Goal: Task Accomplishment & Management: Manage account settings

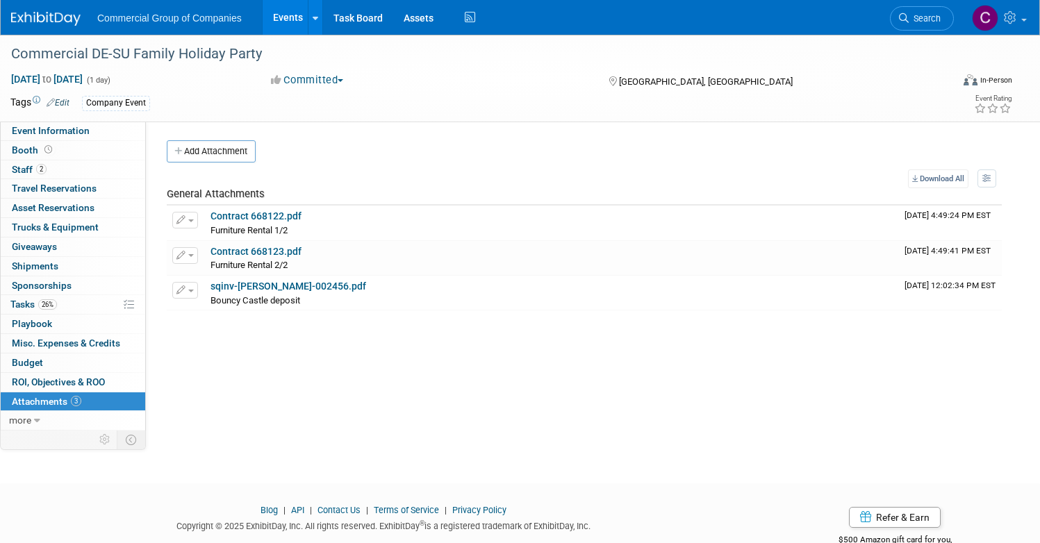
click at [66, 24] on img at bounding box center [45, 19] width 69 height 14
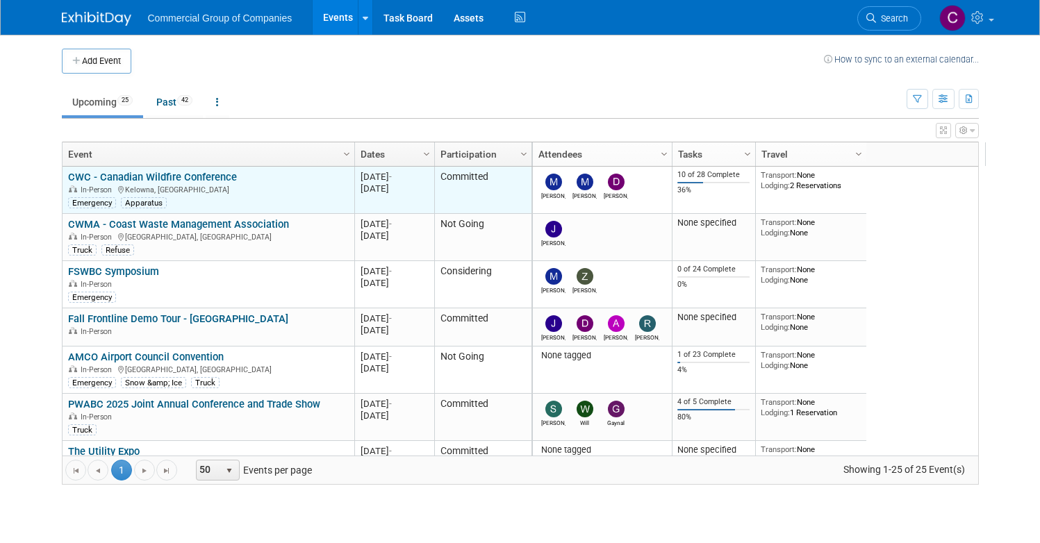
click at [208, 175] on link "CWC - Canadian Wildfire Conference" at bounding box center [152, 177] width 169 height 13
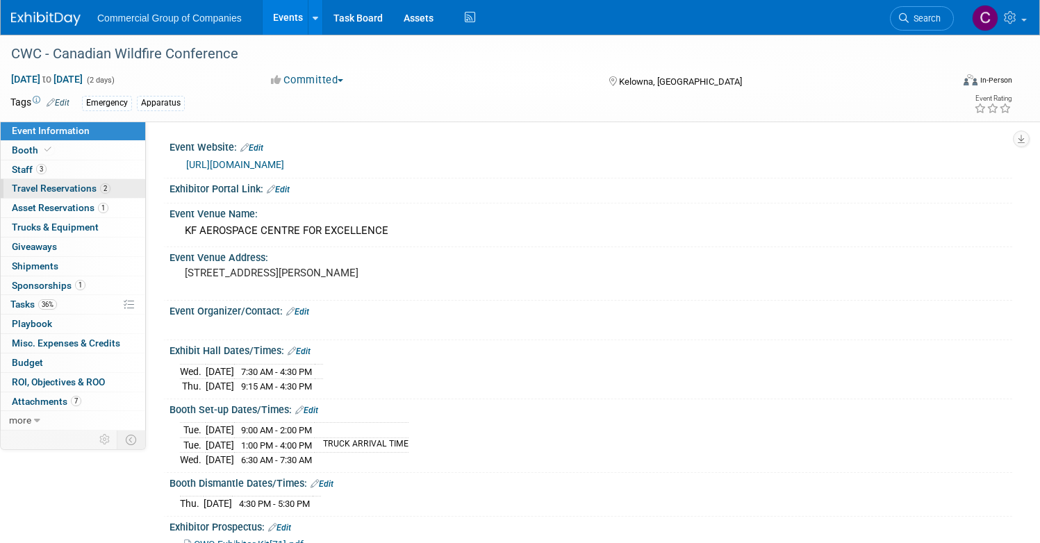
click at [145, 181] on link "2 Travel Reservations 2" at bounding box center [73, 188] width 144 height 19
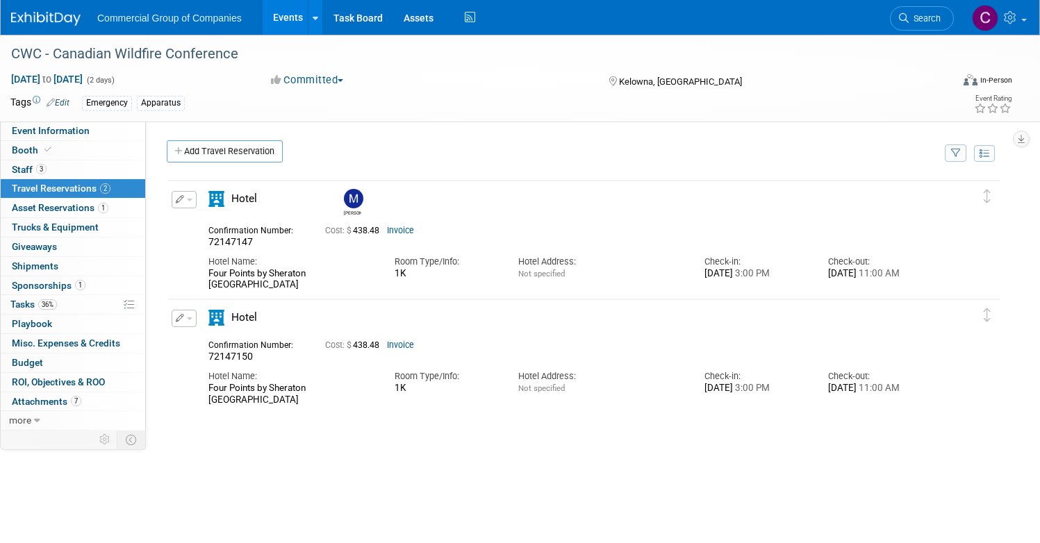
click at [81, 24] on img at bounding box center [45, 19] width 69 height 14
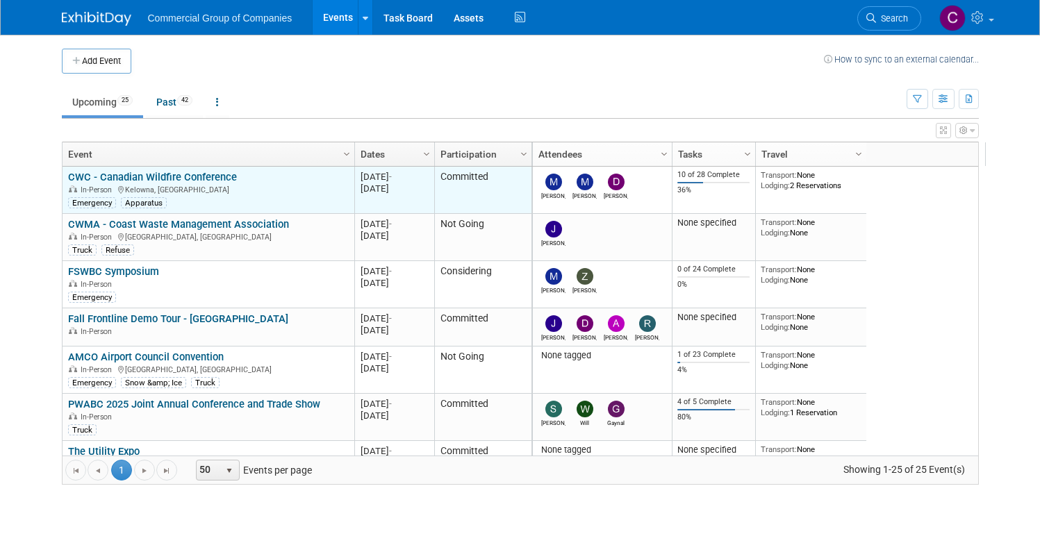
click at [165, 169] on td "CWC - Canadian Wildfire Conference CWC - Canadian Wildfire Conference In-Person…" at bounding box center [209, 190] width 292 height 47
click at [151, 179] on link "CWC - Canadian Wildfire Conference" at bounding box center [152, 177] width 169 height 13
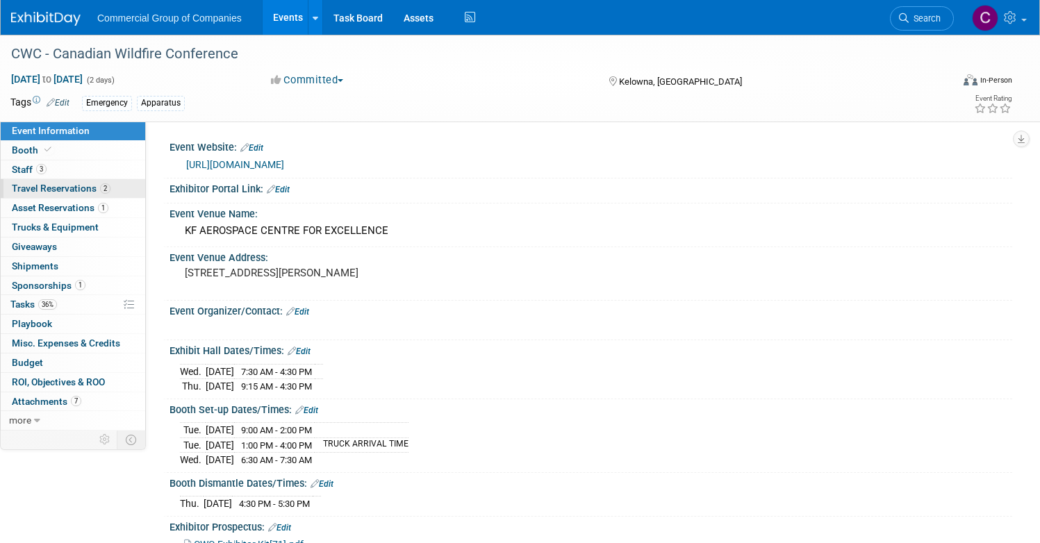
click at [110, 188] on span "Travel Reservations 2" at bounding box center [61, 188] width 99 height 11
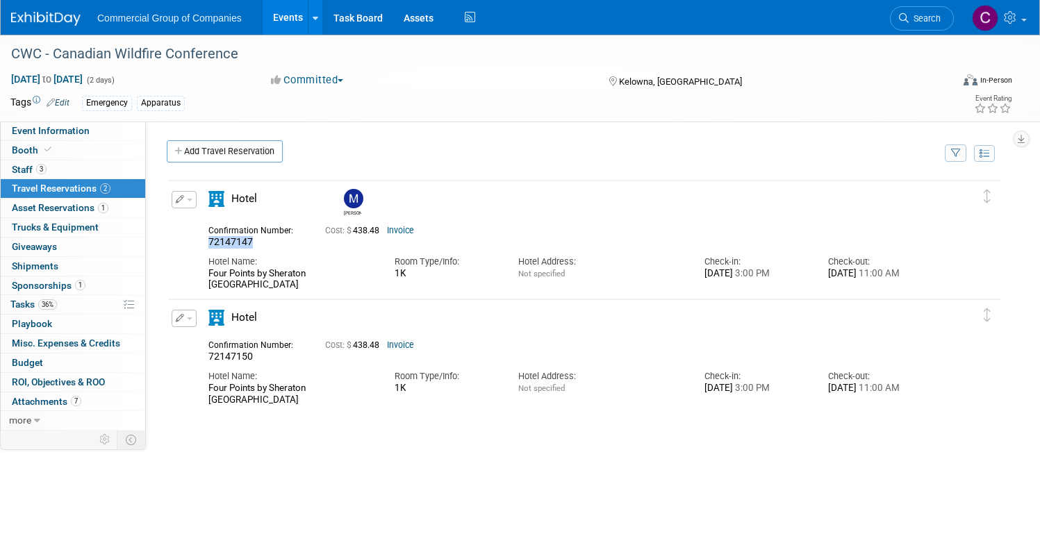
drag, startPoint x: 323, startPoint y: 242, endPoint x: 228, endPoint y: 245, distance: 95.2
click at [228, 245] on div "Edit Reservation [PERSON_NAME] 72147147" at bounding box center [573, 241] width 811 height 100
copy span "72147147"
click at [251, 199] on div "Hotel" at bounding box center [267, 203] width 139 height 24
click at [197, 199] on button "button" at bounding box center [184, 199] width 25 height 17
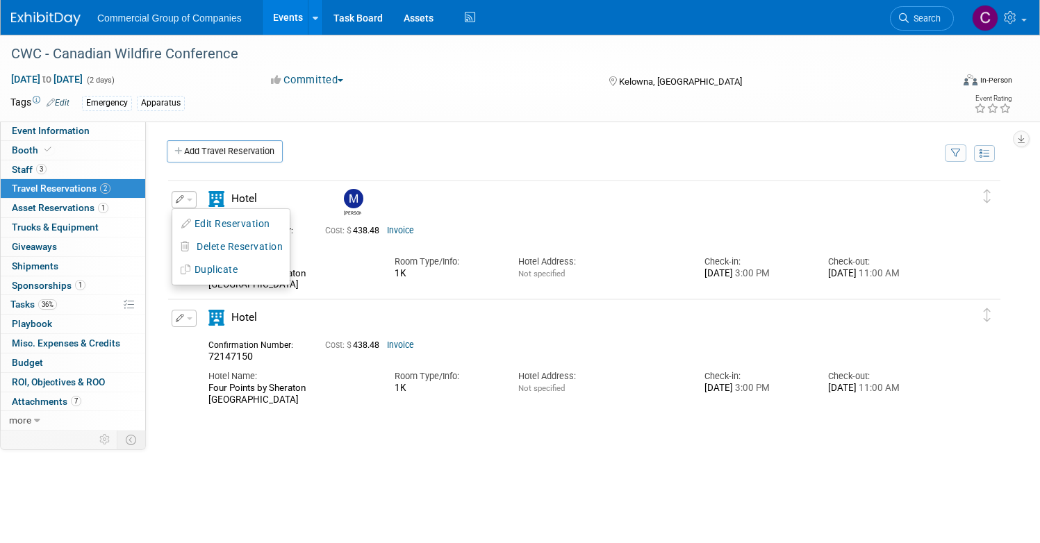
click at [322, 190] on td "Delete Reservation [PERSON_NAME] 72147147 Cost: $ 438.48" at bounding box center [573, 238] width 811 height 115
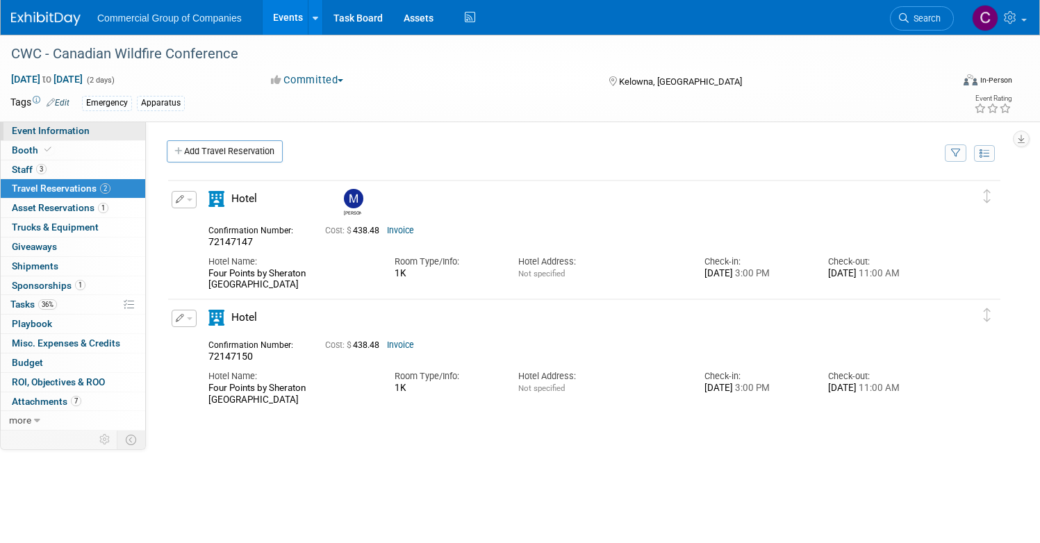
click at [119, 124] on link "Event Information" at bounding box center [73, 131] width 144 height 19
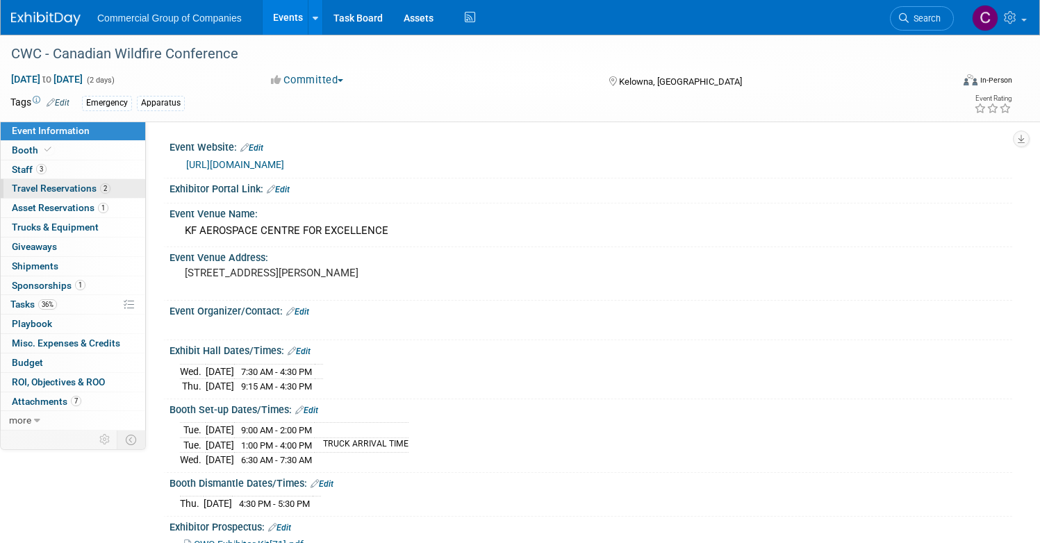
click at [145, 194] on link "2 Travel Reservations 2" at bounding box center [73, 188] width 144 height 19
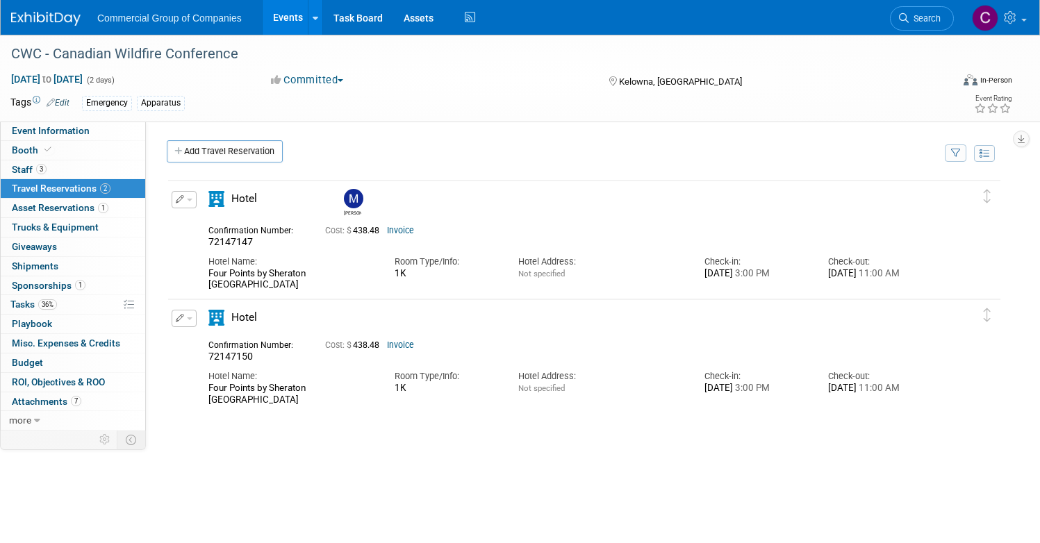
click at [192, 199] on span "button" at bounding box center [190, 200] width 6 height 3
click at [276, 228] on button "Edit Reservation" at bounding box center [230, 224] width 117 height 20
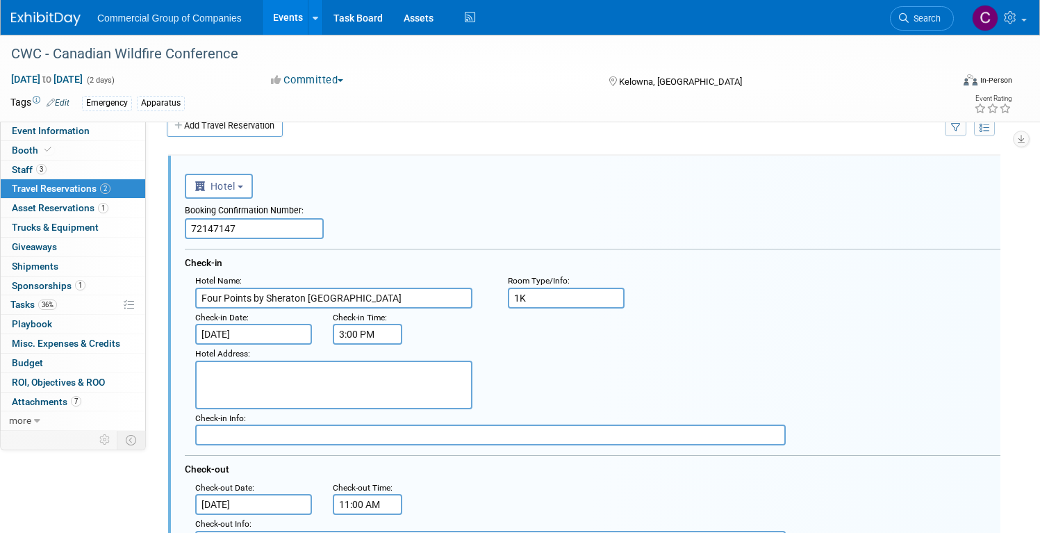
scroll to position [26, 0]
click at [290, 330] on input "[DATE]" at bounding box center [253, 333] width 117 height 21
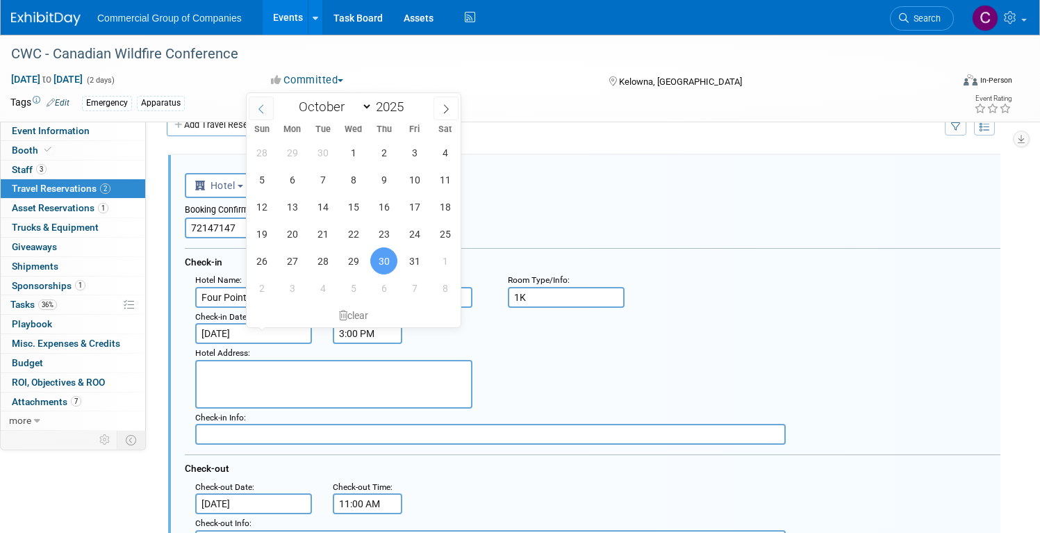
click at [268, 111] on span at bounding box center [261, 109] width 25 height 24
select select "8"
click at [322, 263] on span "30" at bounding box center [322, 260] width 27 height 27
type input "[DATE]"
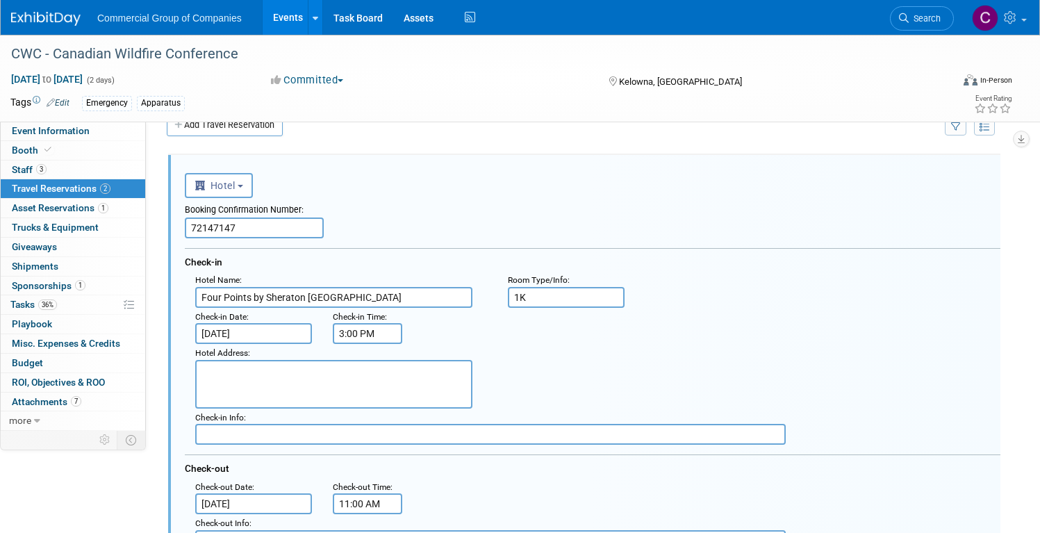
click at [465, 236] on div "Booking Confirmation Number: 72147147" at bounding box center [592, 218] width 815 height 40
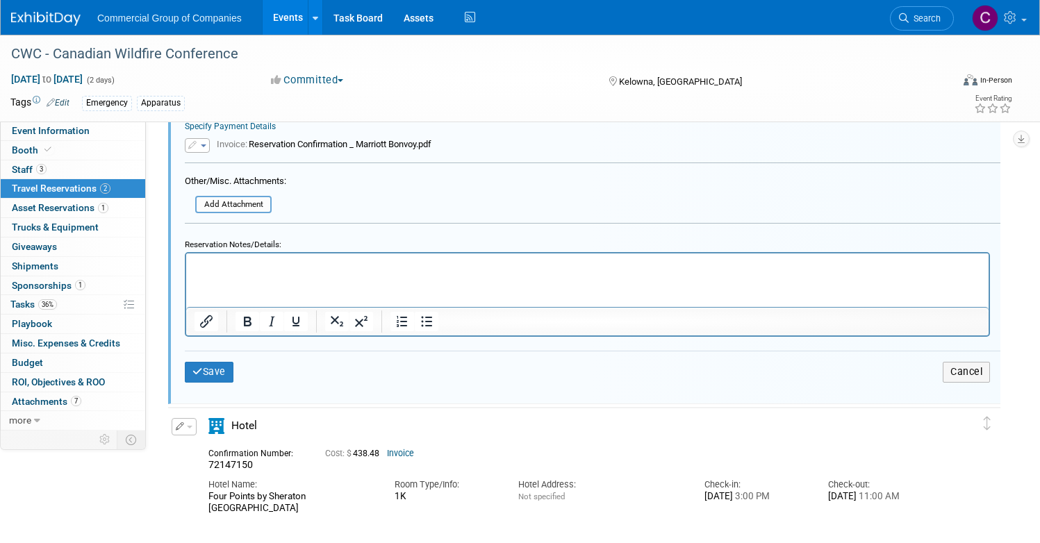
scroll to position [730, 0]
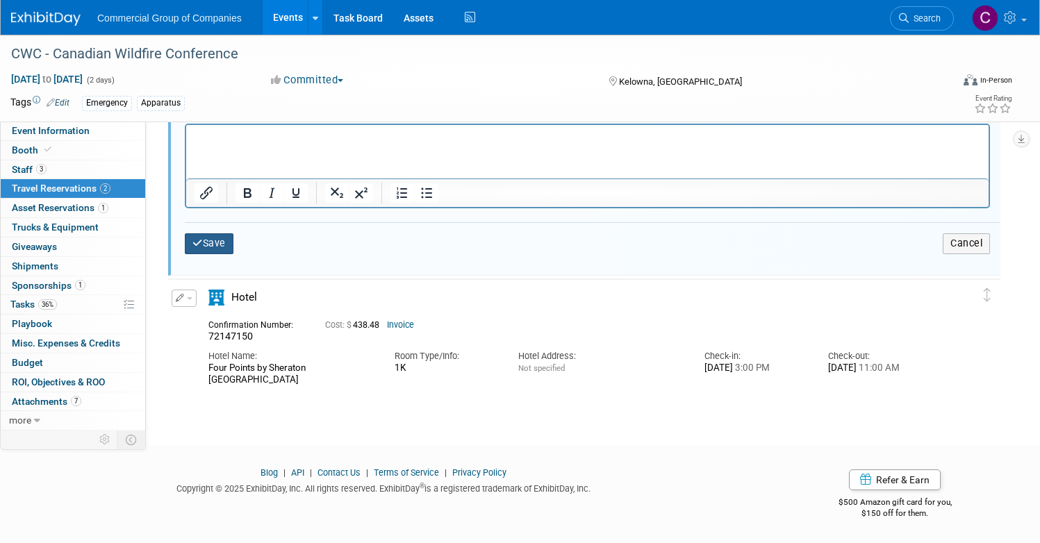
click at [233, 249] on button "Save" at bounding box center [209, 243] width 49 height 20
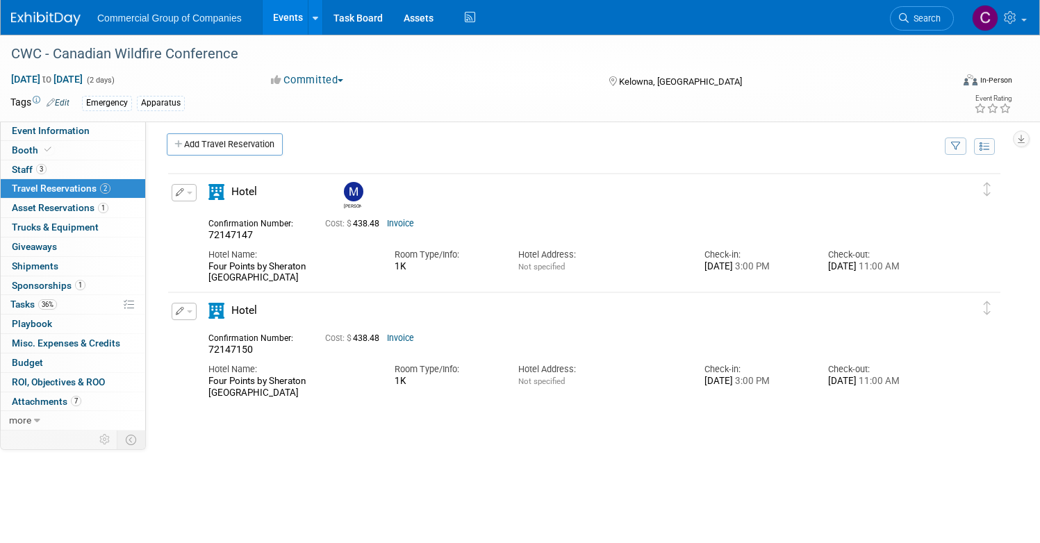
scroll to position [6, 0]
drag, startPoint x: 249, startPoint y: 195, endPoint x: 242, endPoint y: 195, distance: 7.6
click at [249, 195] on div "Hotel" at bounding box center [267, 197] width 139 height 24
click at [197, 195] on button "button" at bounding box center [184, 193] width 25 height 17
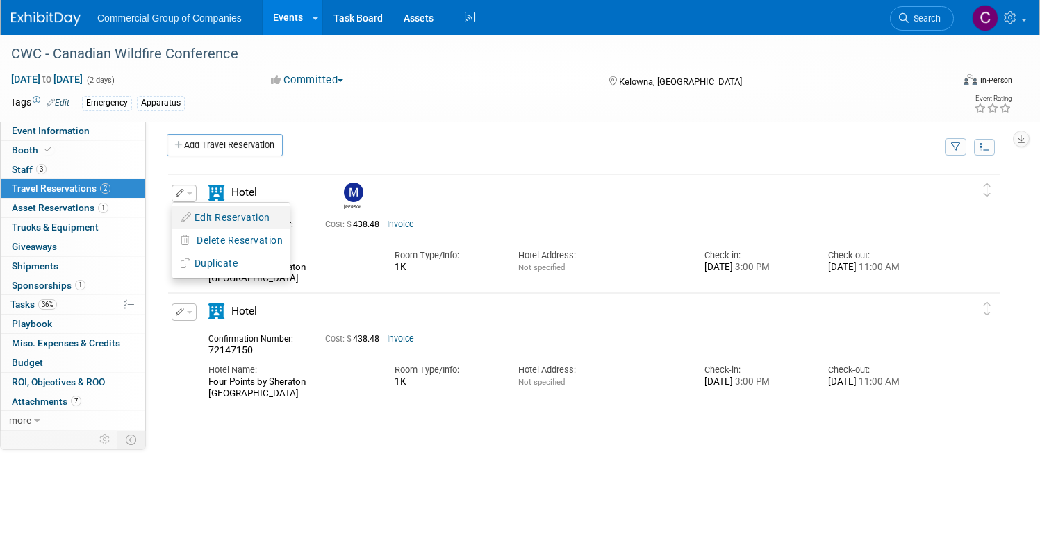
click at [256, 219] on button "Edit Reservation" at bounding box center [230, 218] width 117 height 20
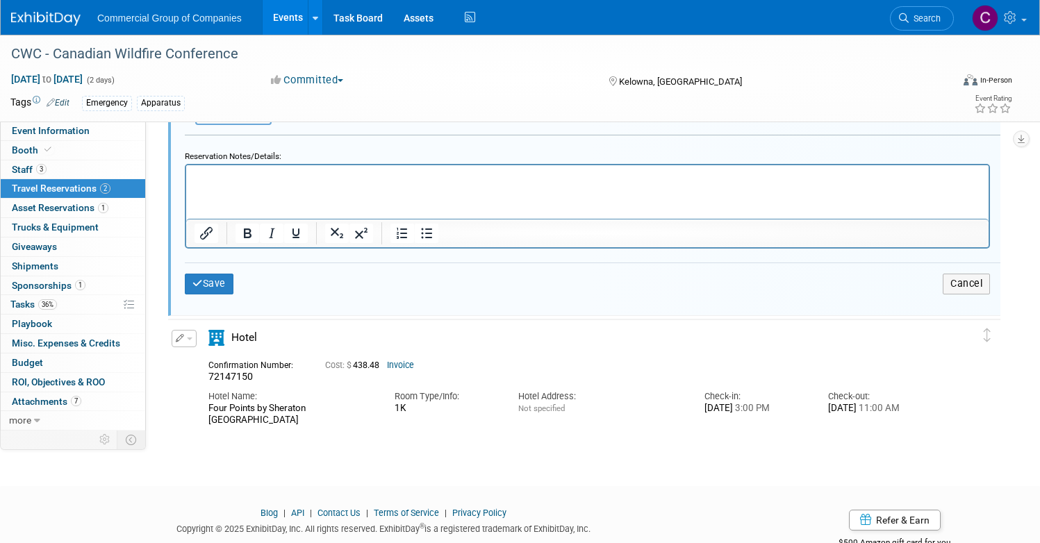
scroll to position [396, 0]
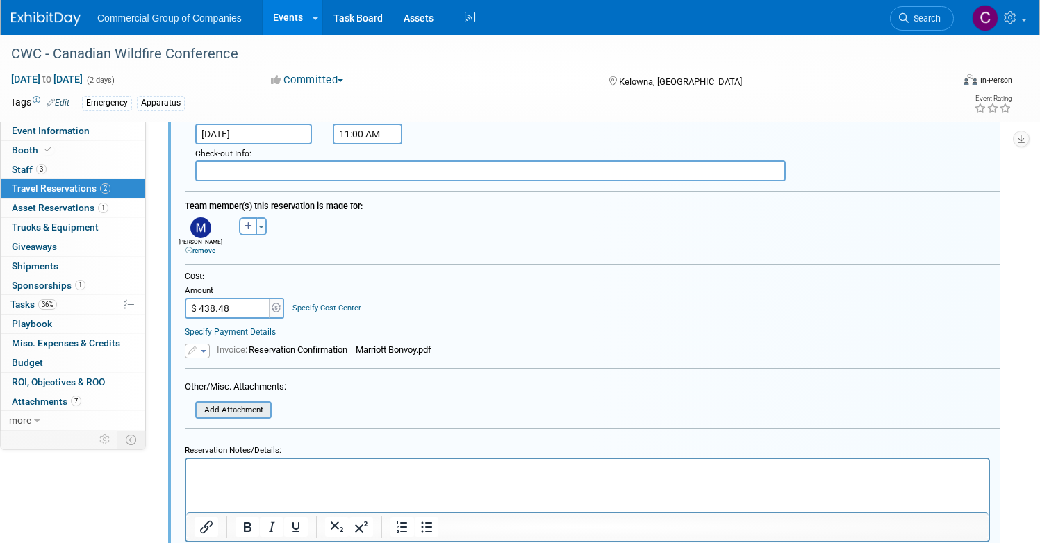
click at [270, 416] on input "file" at bounding box center [187, 410] width 165 height 15
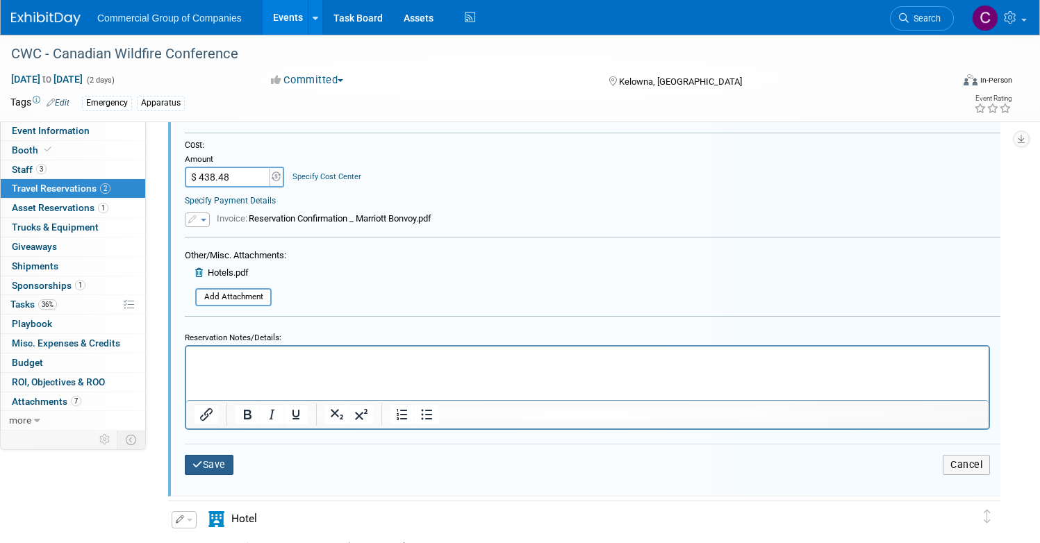
click at [233, 459] on button "Save" at bounding box center [209, 465] width 49 height 20
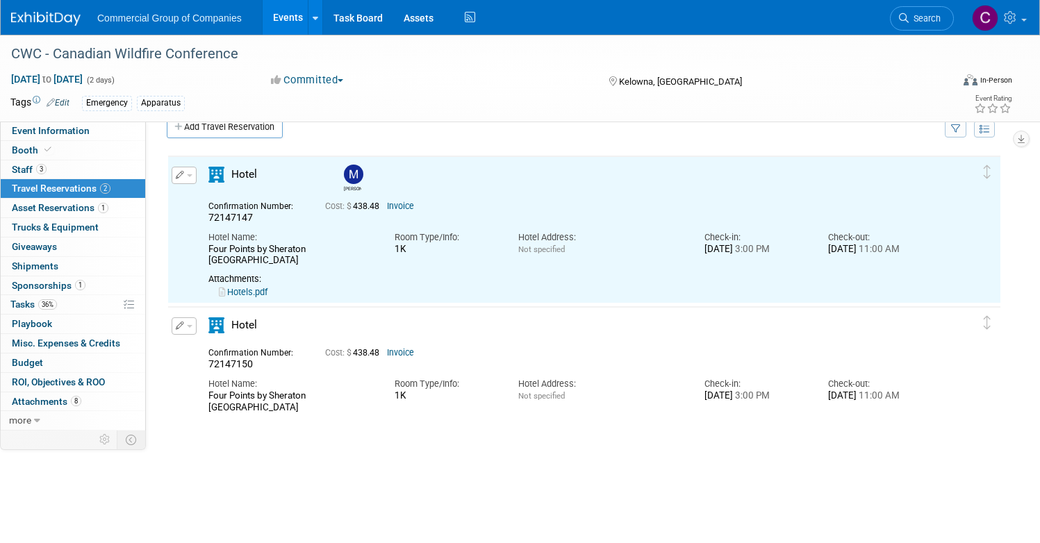
scroll to position [24, 0]
